Goal: Check status: Check status

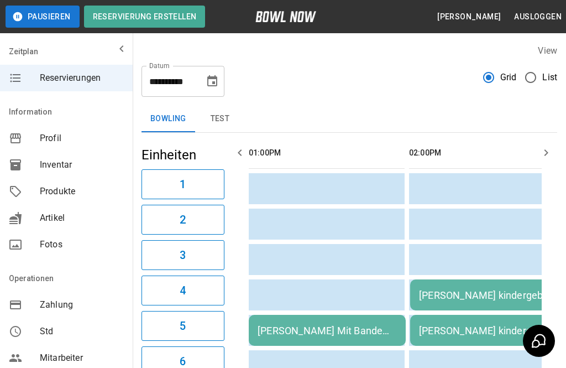
click at [340, 328] on div "[PERSON_NAME] Mit Bande bezahlt 13-14" at bounding box center [327, 331] width 139 height 12
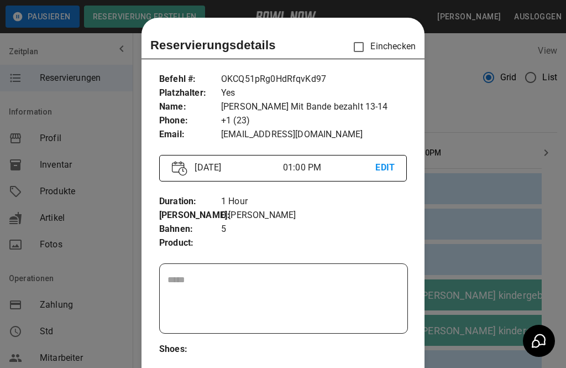
scroll to position [18, 0]
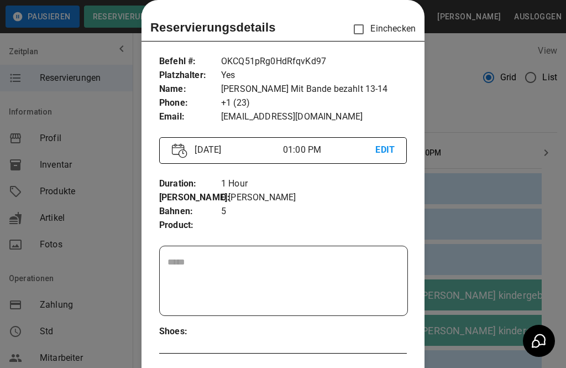
click at [507, 290] on div at bounding box center [283, 184] width 566 height 368
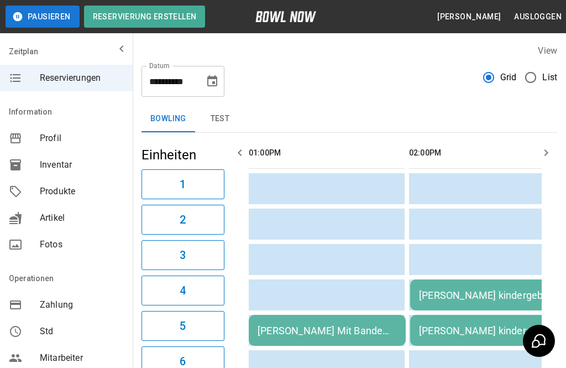
click at [343, 334] on div "[PERSON_NAME] Mit Bande bezahlt 13-14" at bounding box center [327, 331] width 139 height 12
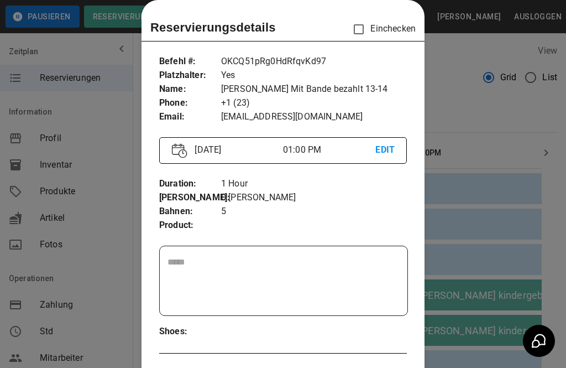
click at [498, 279] on div at bounding box center [283, 184] width 566 height 368
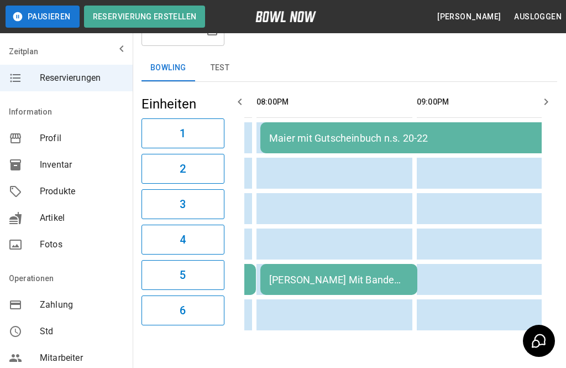
scroll to position [0, 1140]
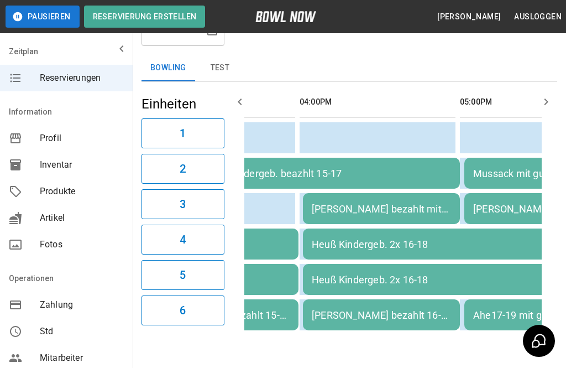
click at [421, 202] on td "[PERSON_NAME] bezahlt mit Bande 16-17" at bounding box center [381, 208] width 157 height 31
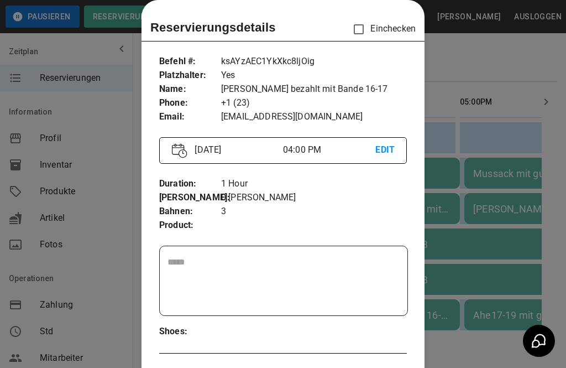
click at [503, 271] on div at bounding box center [283, 184] width 566 height 368
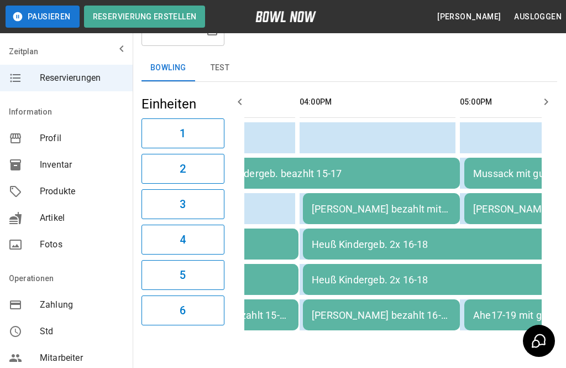
click at [401, 213] on div "[PERSON_NAME] bezahlt mit Bande 16-17" at bounding box center [381, 209] width 139 height 12
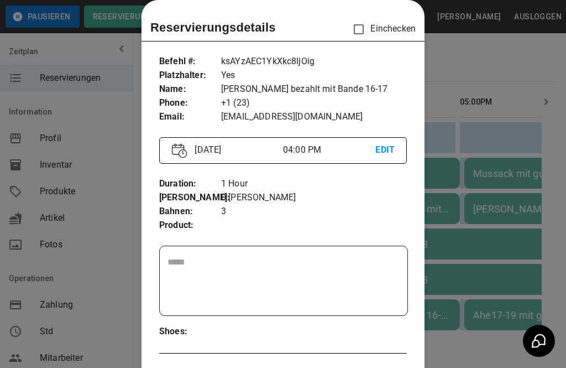
click at [501, 281] on div at bounding box center [283, 184] width 566 height 368
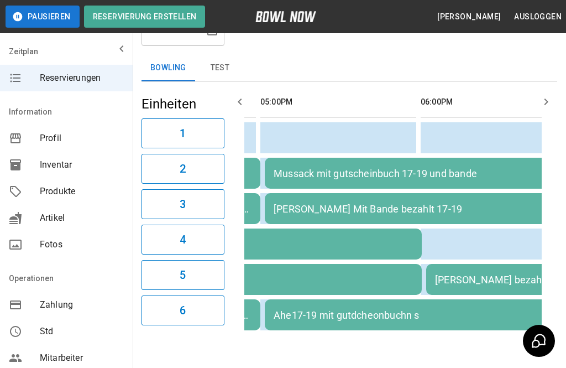
scroll to position [0, 629]
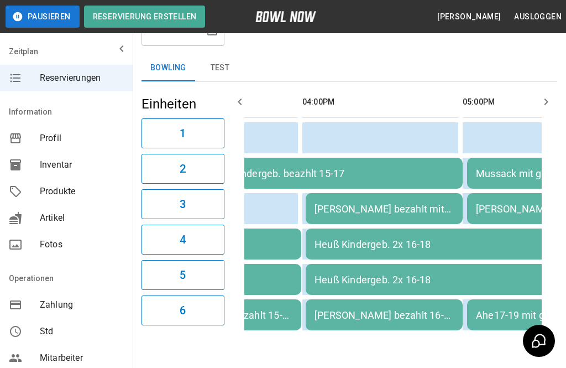
click at [379, 278] on div "Heuß Kindergeb. 2x 16-18" at bounding box center [465, 280] width 301 height 12
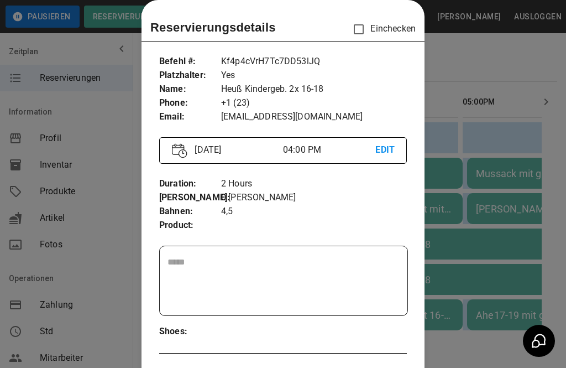
click at [516, 278] on div at bounding box center [283, 184] width 566 height 368
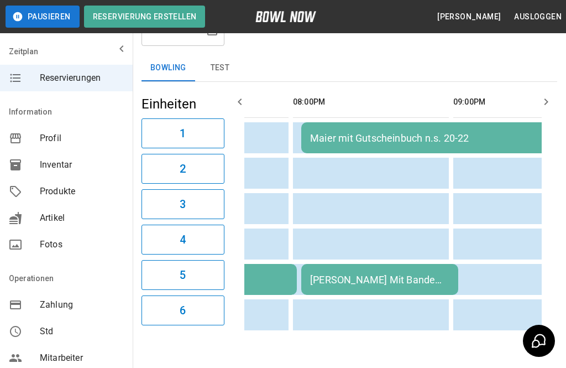
scroll to position [0, 1079]
click at [410, 282] on div "[PERSON_NAME] Mit Bande bezahlt 20-21" at bounding box center [378, 280] width 139 height 12
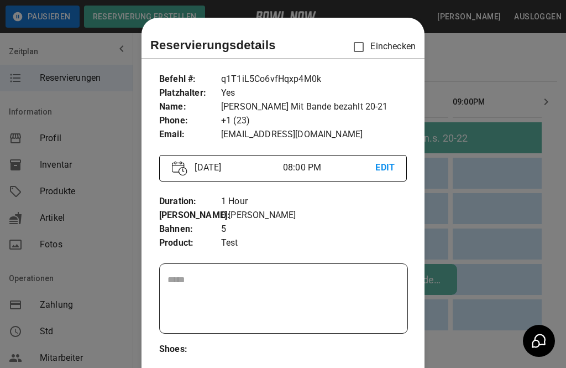
scroll to position [18, 0]
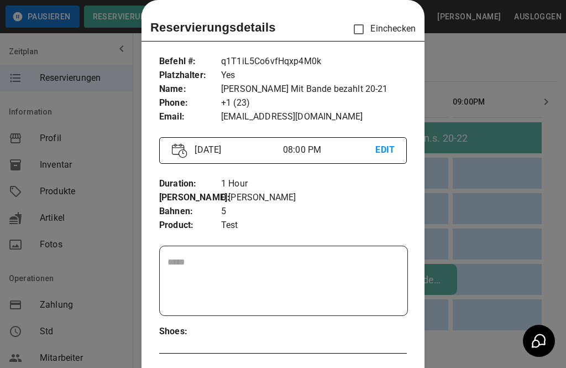
click at [514, 322] on div at bounding box center [283, 184] width 566 height 368
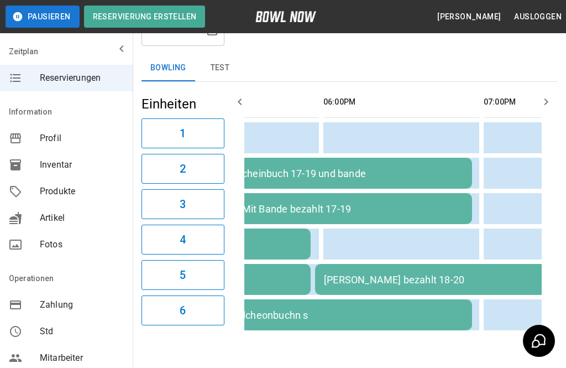
scroll to position [0, 786]
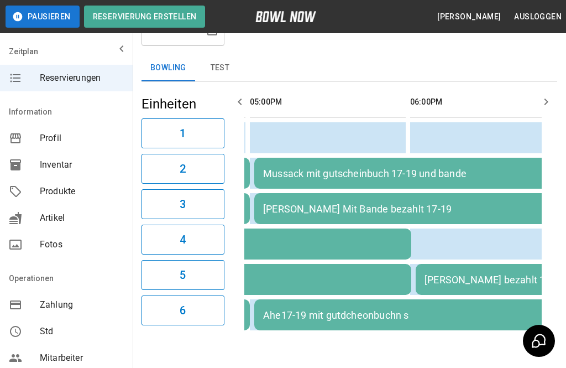
click at [439, 317] on div "Ahe17-19 mit gutdcheonbuchn s" at bounding box center [413, 315] width 301 height 12
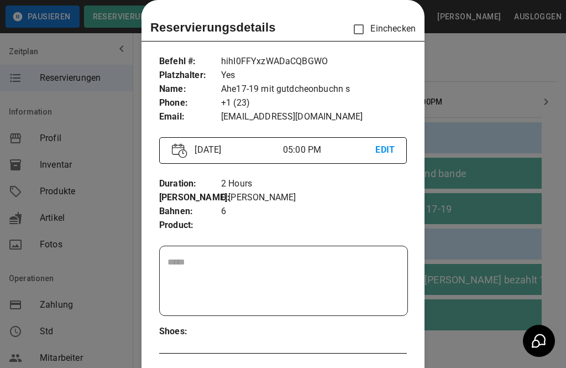
click at [459, 348] on div at bounding box center [283, 184] width 566 height 368
